Goal: Transaction & Acquisition: Purchase product/service

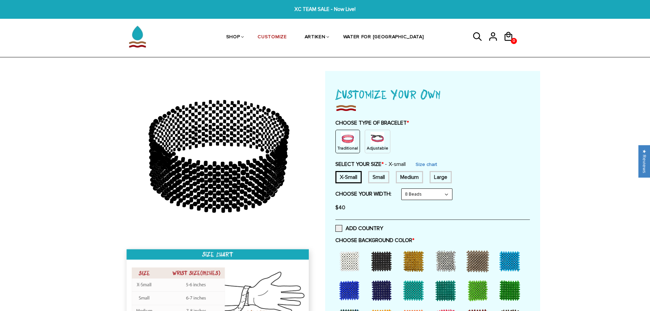
click at [371, 147] on p "Adjustable" at bounding box center [378, 148] width 22 height 6
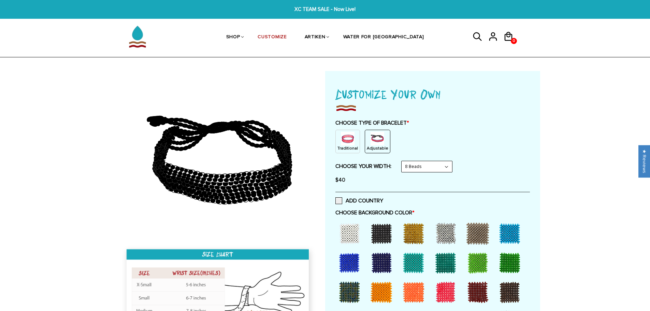
click at [452, 168] on select "8 Beads 6 Beads 10 Beads" at bounding box center [427, 166] width 51 height 11
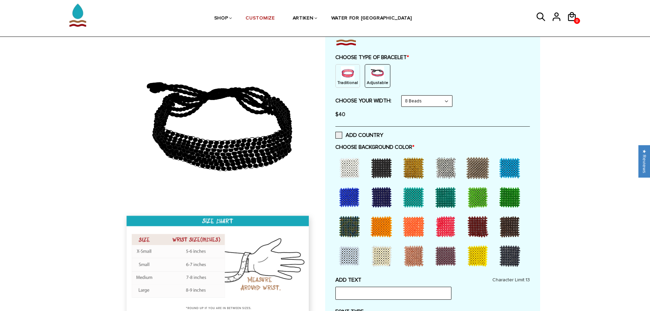
scroll to position [68, 0]
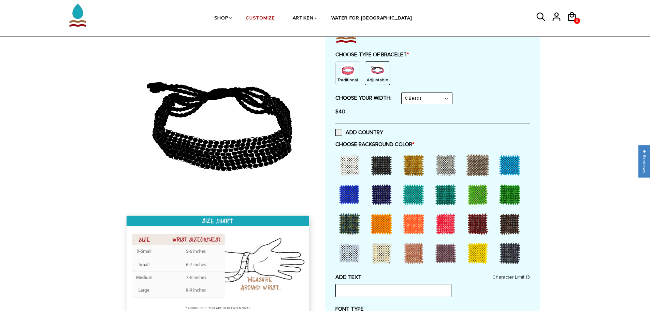
click at [511, 168] on div at bounding box center [509, 165] width 27 height 27
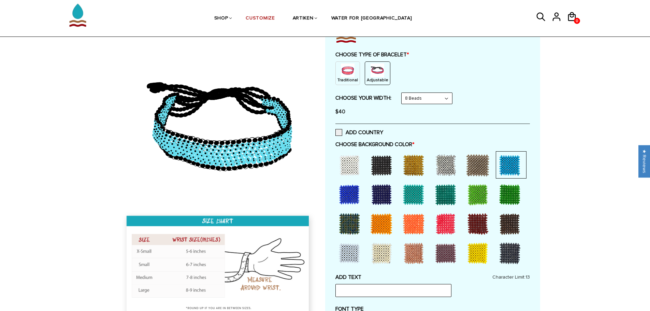
click at [426, 194] on div at bounding box center [413, 194] width 27 height 27
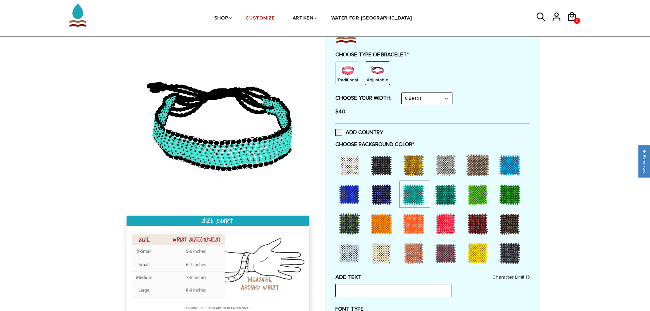
click at [506, 169] on div at bounding box center [509, 165] width 27 height 27
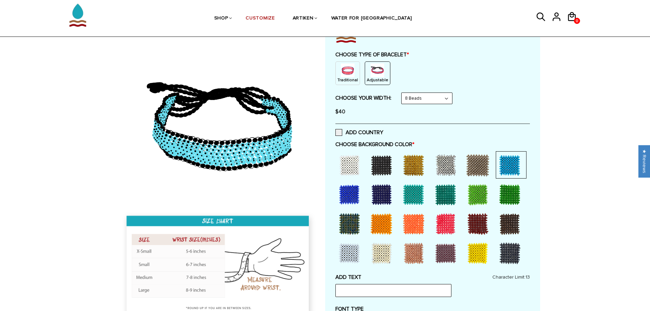
click at [408, 187] on div at bounding box center [413, 194] width 27 height 27
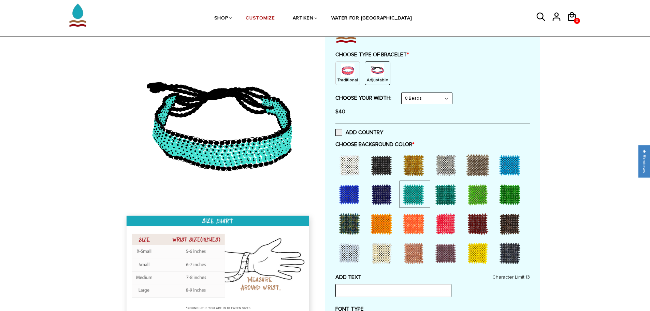
click at [455, 191] on div at bounding box center [445, 194] width 27 height 27
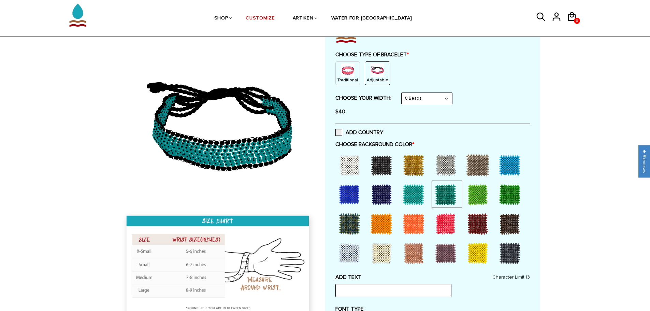
click at [480, 194] on div at bounding box center [477, 194] width 27 height 27
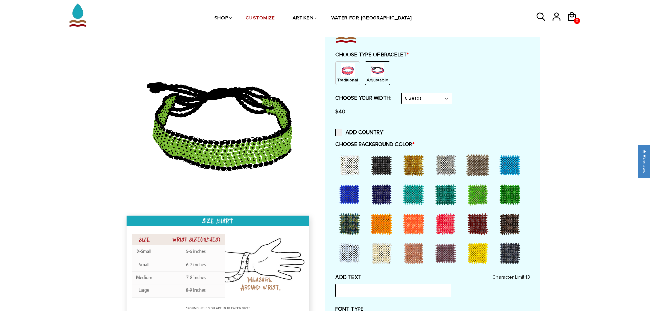
drag, startPoint x: 445, startPoint y: 195, endPoint x: 428, endPoint y: 196, distance: 16.8
click at [445, 195] on div at bounding box center [445, 194] width 27 height 27
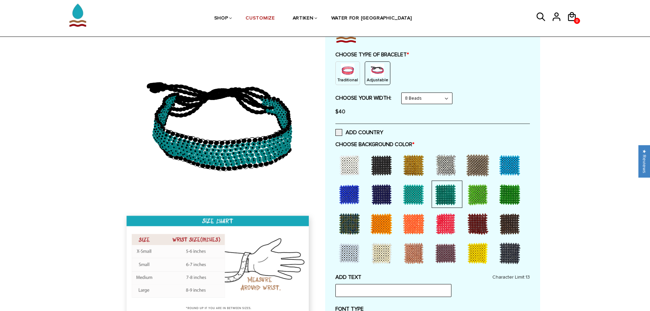
click at [421, 196] on div at bounding box center [413, 194] width 27 height 27
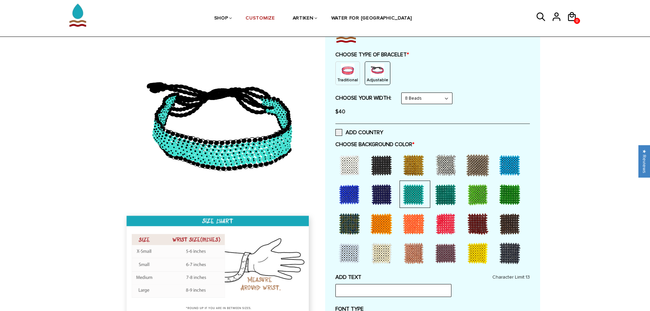
click at [436, 194] on div at bounding box center [445, 194] width 27 height 27
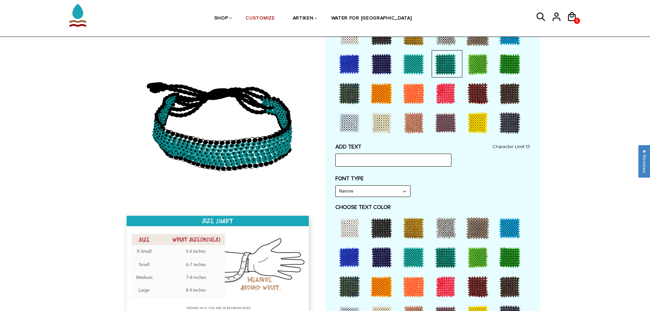
scroll to position [205, 0]
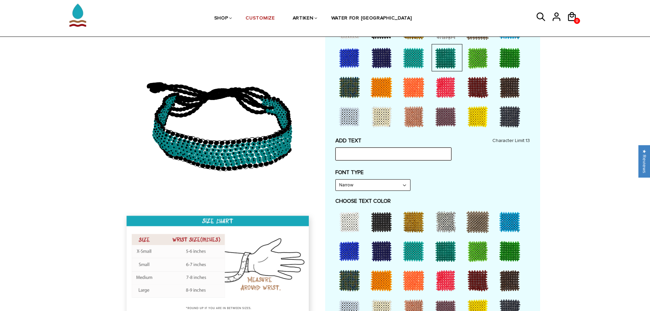
click at [385, 154] on input "text" at bounding box center [394, 153] width 116 height 13
type input "FINS UP"
click at [372, 185] on select "Narrow Bold" at bounding box center [373, 185] width 74 height 11
select select "Bold"
click at [336, 180] on select "Narrow Bold" at bounding box center [373, 185] width 74 height 11
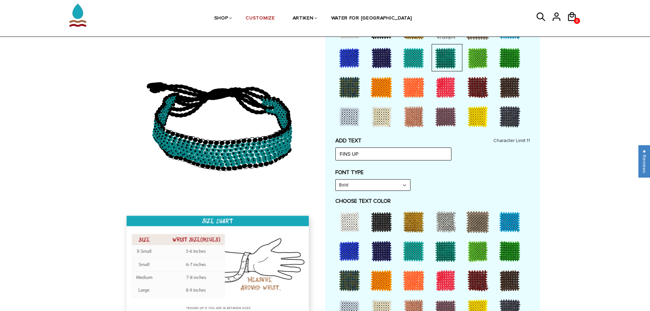
click at [350, 226] on div at bounding box center [349, 221] width 27 height 27
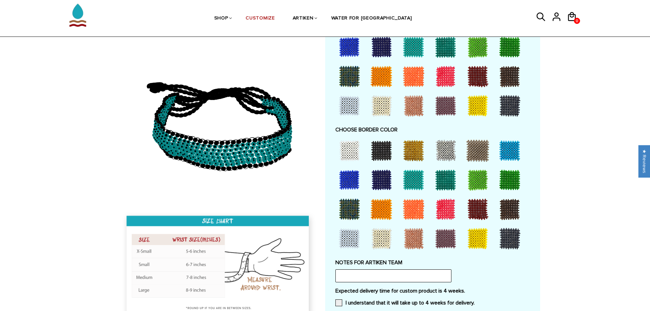
scroll to position [444, 0]
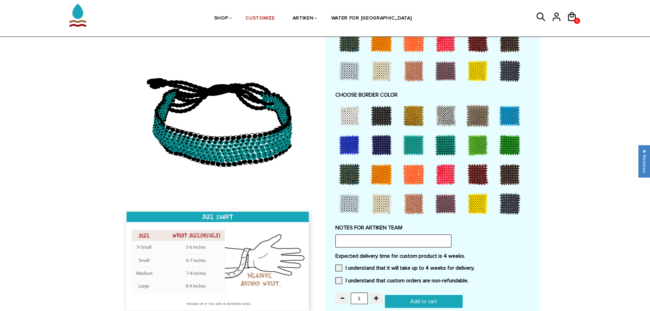
click at [381, 120] on div at bounding box center [381, 115] width 27 height 27
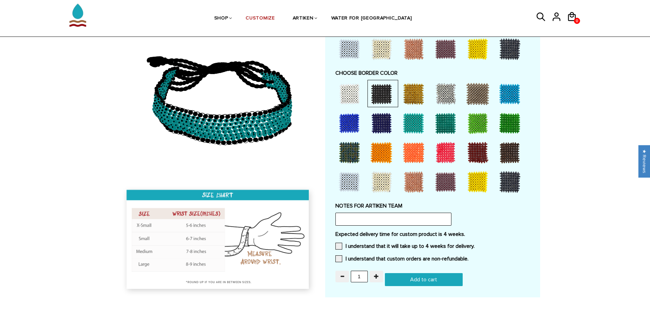
scroll to position [478, 0]
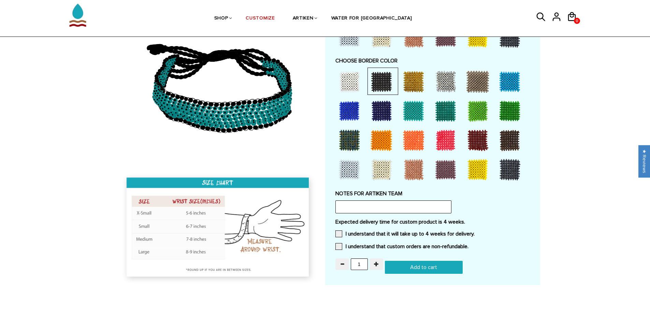
click at [443, 75] on div at bounding box center [445, 81] width 27 height 27
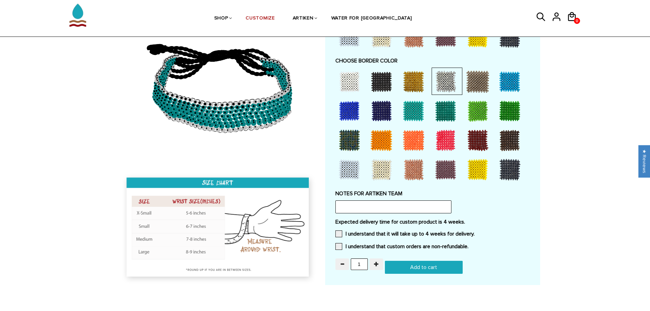
click at [383, 79] on div at bounding box center [381, 81] width 27 height 27
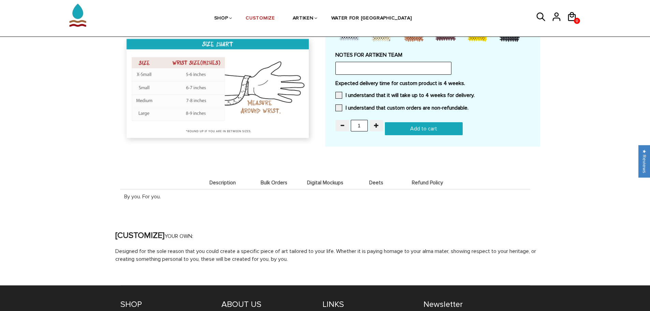
scroll to position [683, 0]
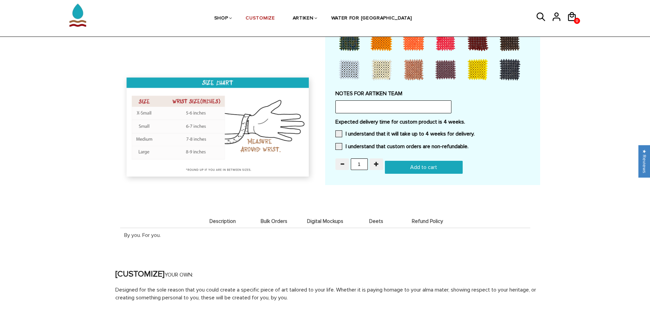
drag, startPoint x: 449, startPoint y: 200, endPoint x: 365, endPoint y: 109, distance: 124.4
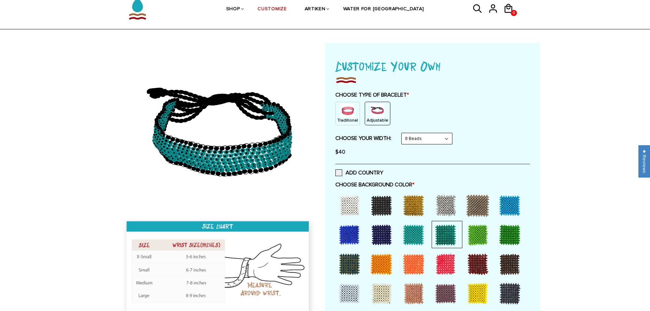
scroll to position [0, 0]
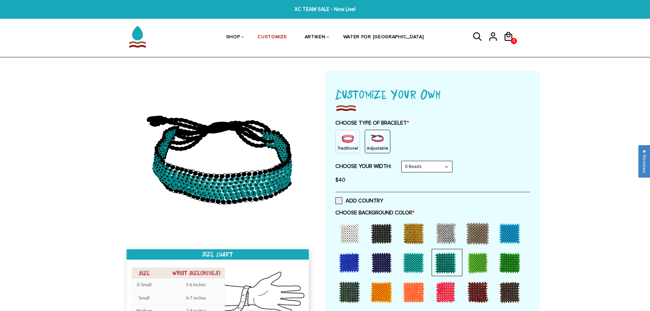
click at [353, 141] on img at bounding box center [348, 139] width 14 height 14
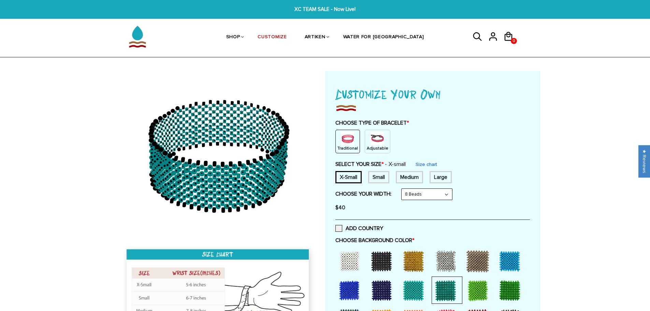
click at [375, 142] on img at bounding box center [378, 139] width 14 height 14
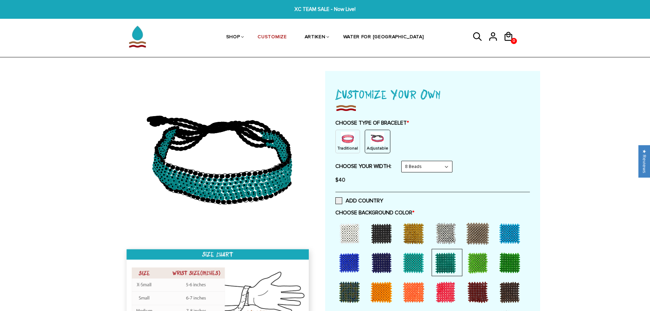
click at [426, 170] on select "8 Beads 6 Beads 10 Beads" at bounding box center [427, 166] width 51 height 11
click at [403, 161] on select "8 Beads 6 Beads 10 Beads" at bounding box center [427, 166] width 51 height 11
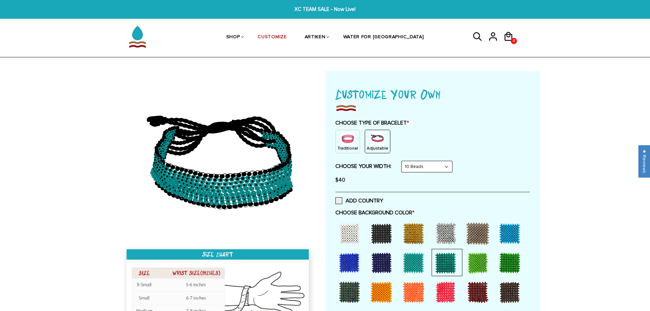
click at [427, 167] on select "8 Beads 6 Beads 10 Beads" at bounding box center [427, 166] width 51 height 11
select select "8-beads"
click at [403, 161] on select "8 Beads 6 Beads 10 Beads" at bounding box center [427, 166] width 51 height 11
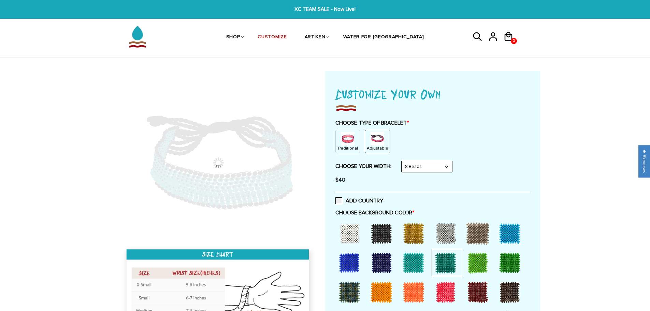
click at [529, 169] on div "CHOOSE YOUR WIDTH: 8 Beads 8 Beads 6 Beads 10 Beads $40" at bounding box center [433, 174] width 195 height 26
